Goal: Information Seeking & Learning: Learn about a topic

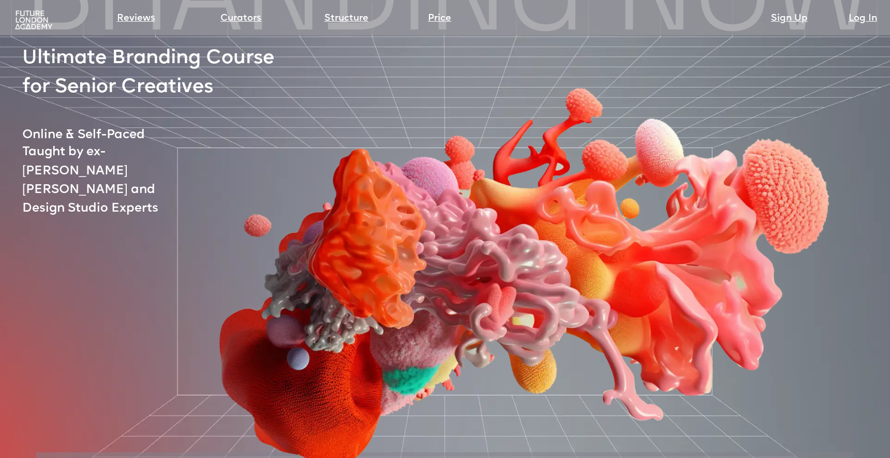
scroll to position [65, 0]
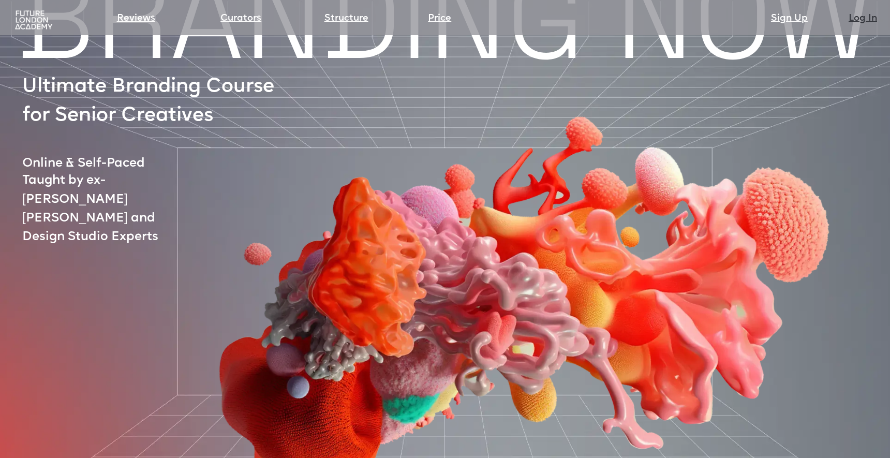
click at [868, 20] on link "Log In" at bounding box center [863, 18] width 28 height 14
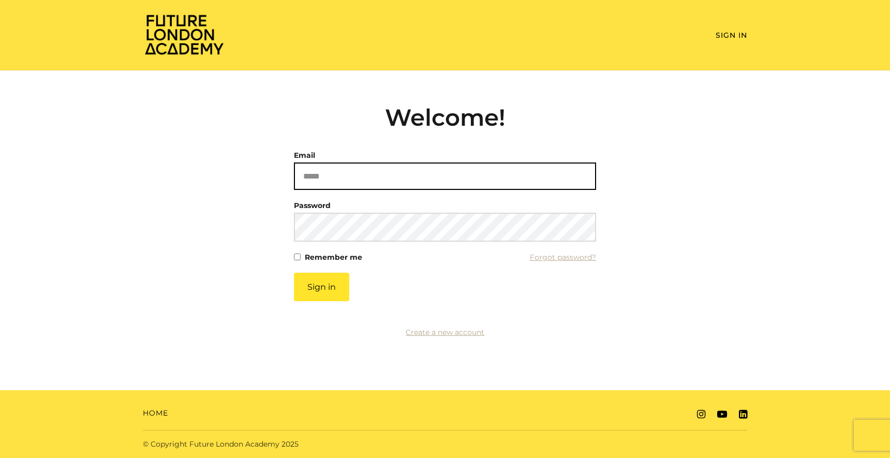
click at [350, 173] on input "Email" at bounding box center [445, 176] width 302 height 27
type input "**********"
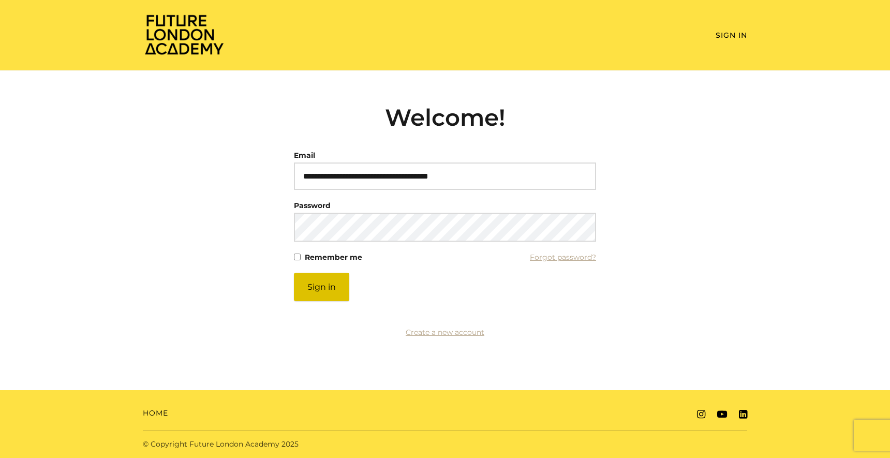
click at [319, 294] on button "Sign in" at bounding box center [321, 287] width 55 height 28
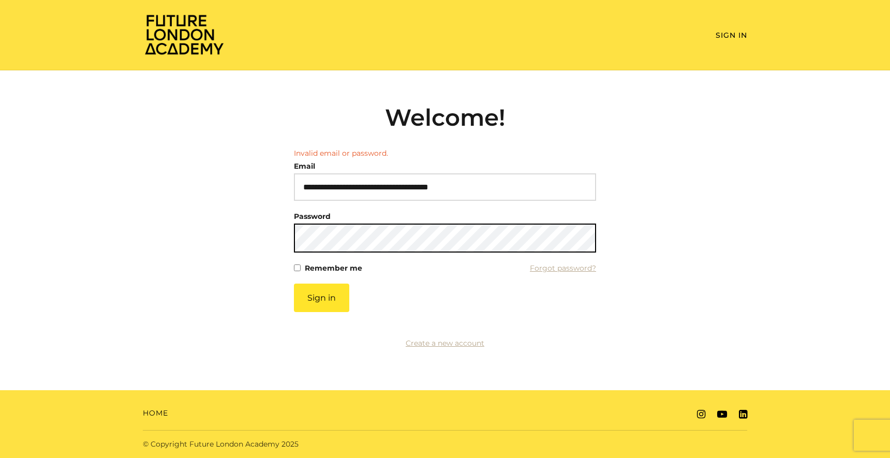
click at [294, 284] on button "Sign in" at bounding box center [321, 298] width 55 height 28
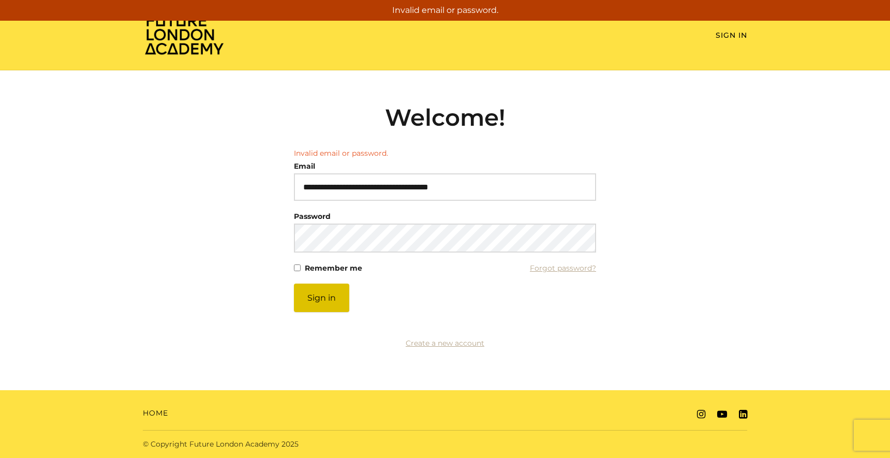
click at [327, 303] on button "Sign in" at bounding box center [321, 298] width 55 height 28
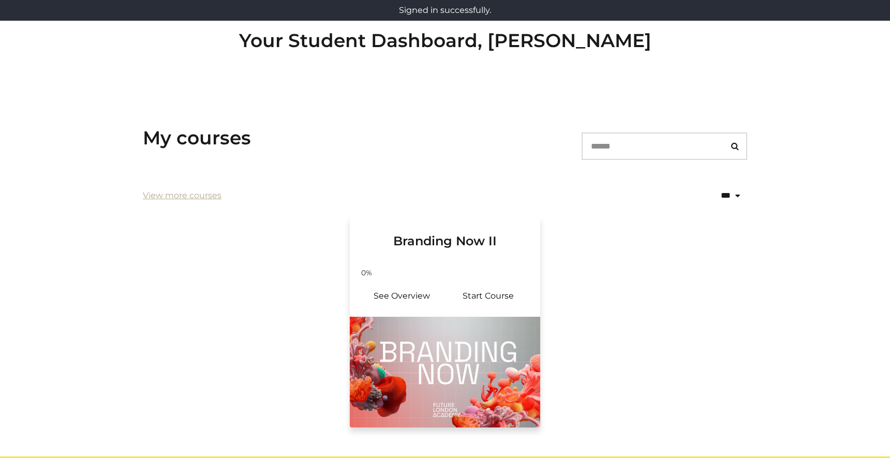
scroll to position [139, 0]
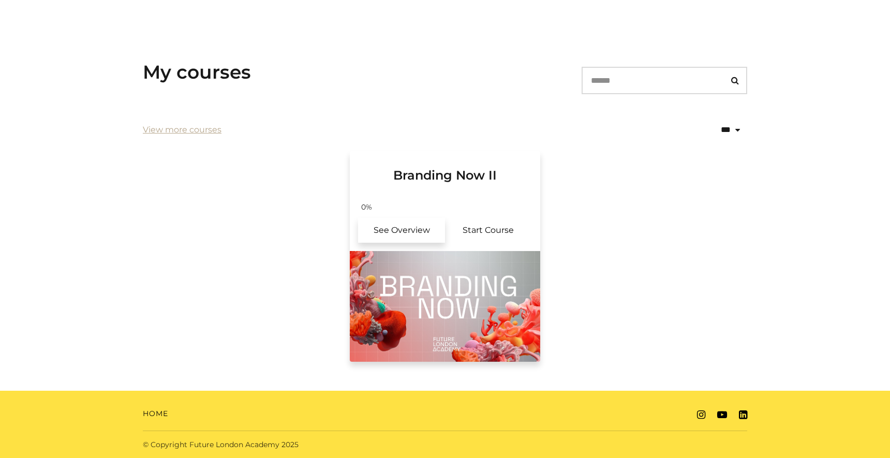
click at [422, 229] on link "See Overview" at bounding box center [401, 230] width 87 height 25
click at [490, 228] on link "Start Course" at bounding box center [488, 230] width 87 height 25
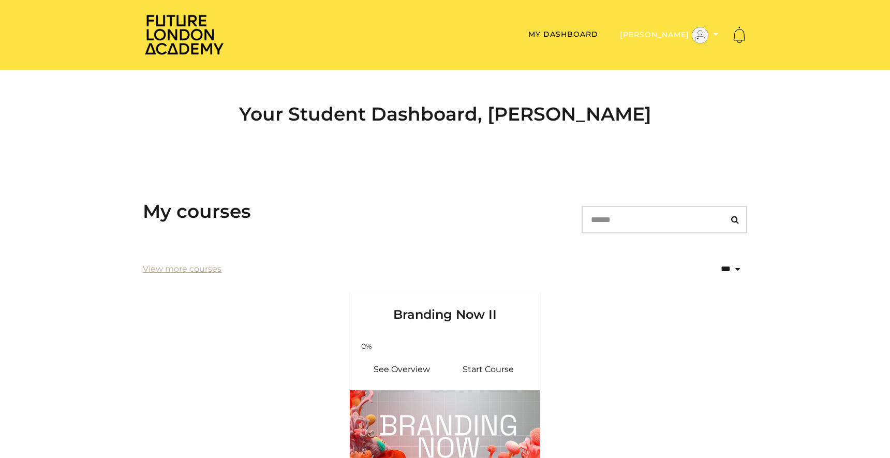
click at [715, 35] on icon "Toggle menu" at bounding box center [716, 34] width 5 height 7
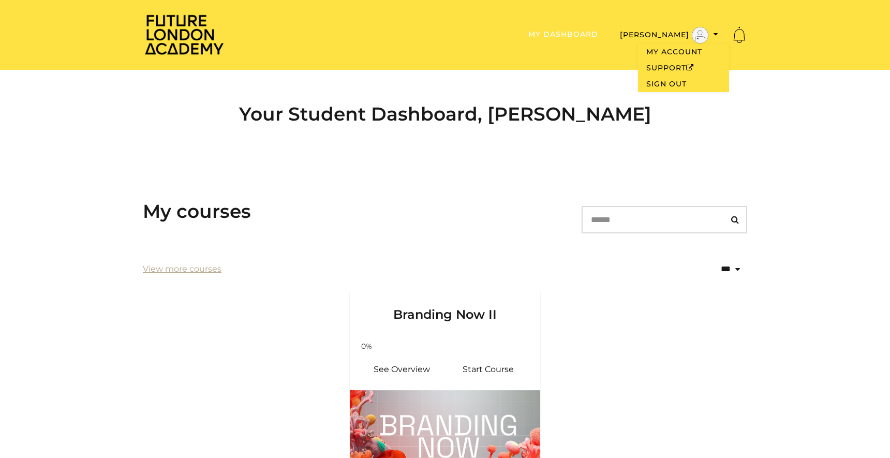
click at [598, 35] on link "My Dashboard" at bounding box center [564, 34] width 70 height 9
